Goal: Task Accomplishment & Management: Use online tool/utility

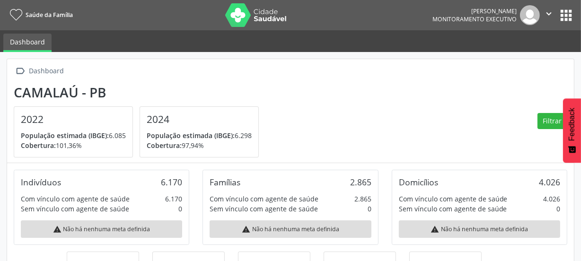
click at [560, 16] on button "apps" at bounding box center [566, 15] width 17 height 17
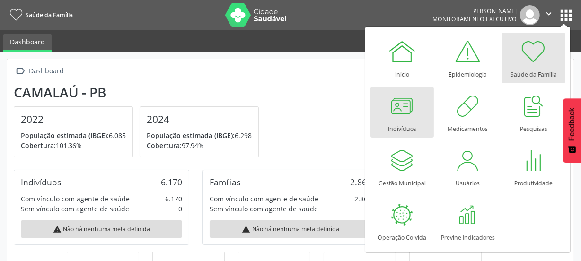
click at [402, 108] on div at bounding box center [402, 106] width 28 height 28
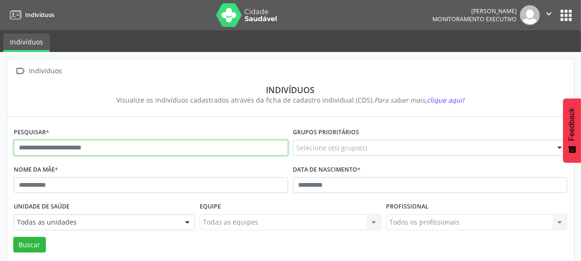
click at [182, 147] on input "text" at bounding box center [151, 148] width 274 height 16
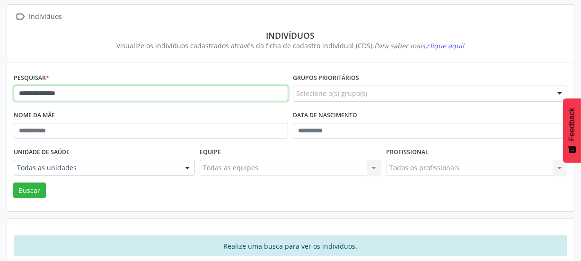
scroll to position [69, 0]
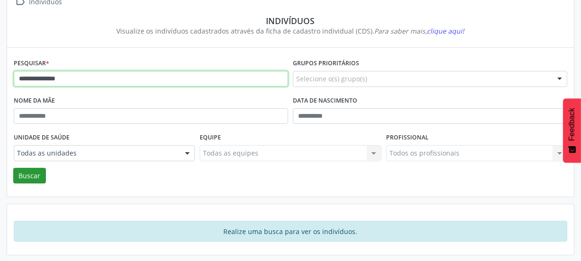
type input "**********"
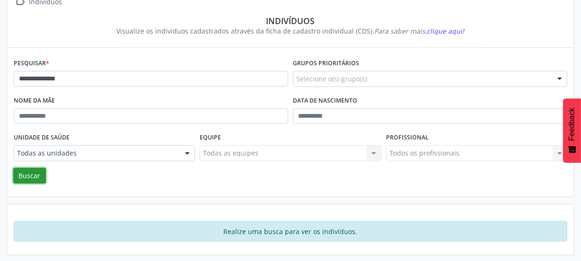
click at [33, 176] on button "Buscar" at bounding box center [29, 176] width 33 height 16
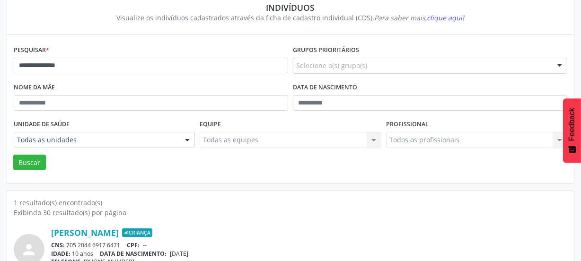
scroll to position [0, 0]
